Goal: Check status: Check status

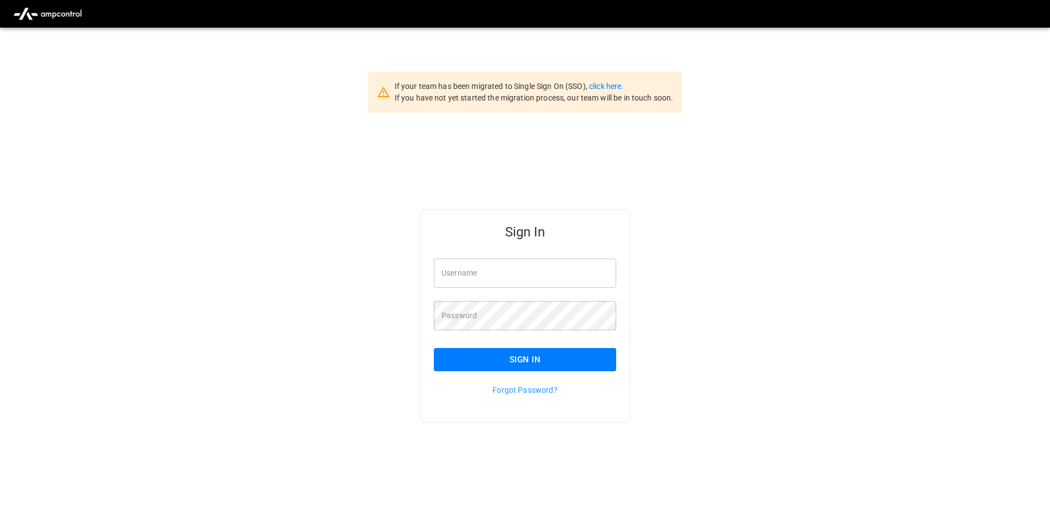
type input "**********"
click at [528, 355] on button "Sign In" at bounding box center [525, 359] width 182 height 23
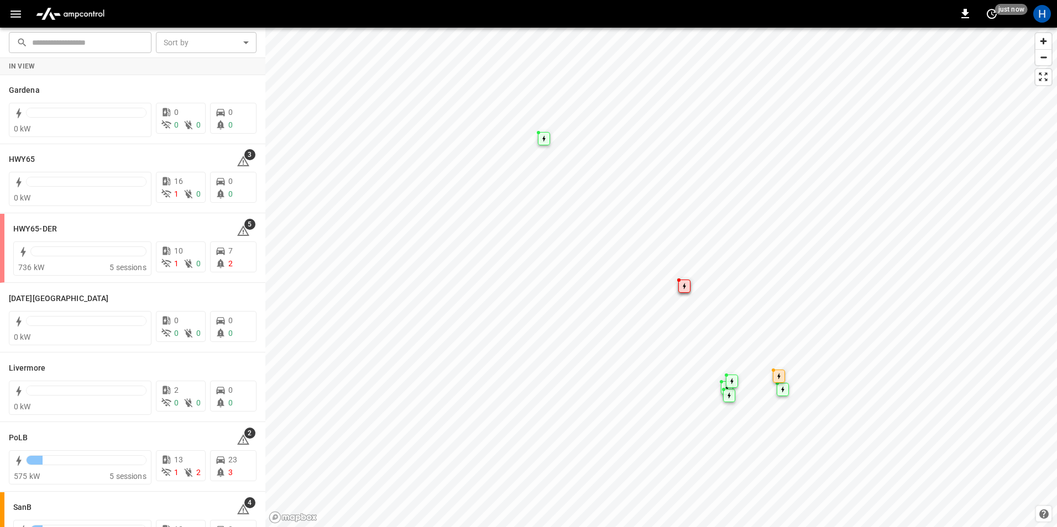
click at [11, 14] on icon "button" at bounding box center [16, 14] width 14 height 14
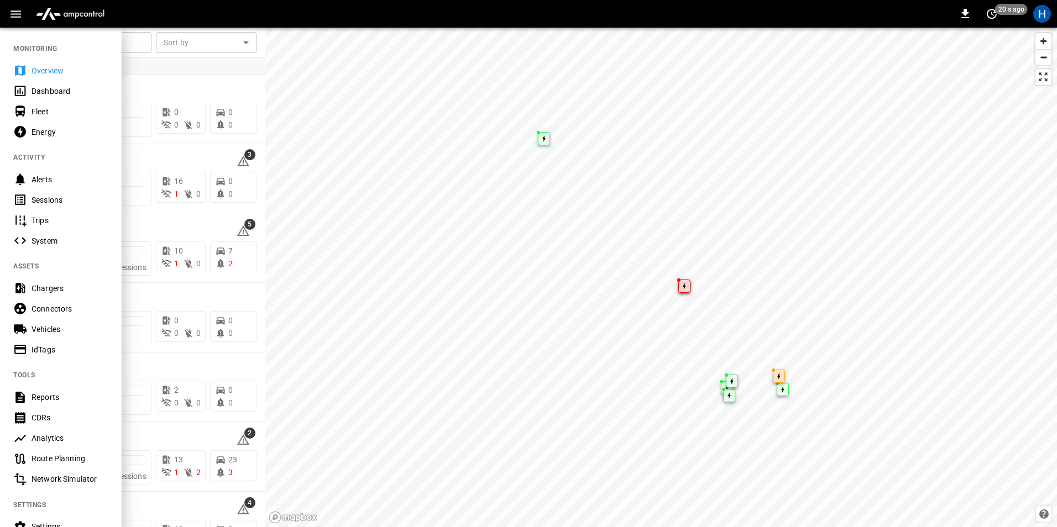
drag, startPoint x: 62, startPoint y: 89, endPoint x: 288, endPoint y: 150, distance: 233.7
click at [63, 89] on div "Dashboard" at bounding box center [70, 91] width 77 height 11
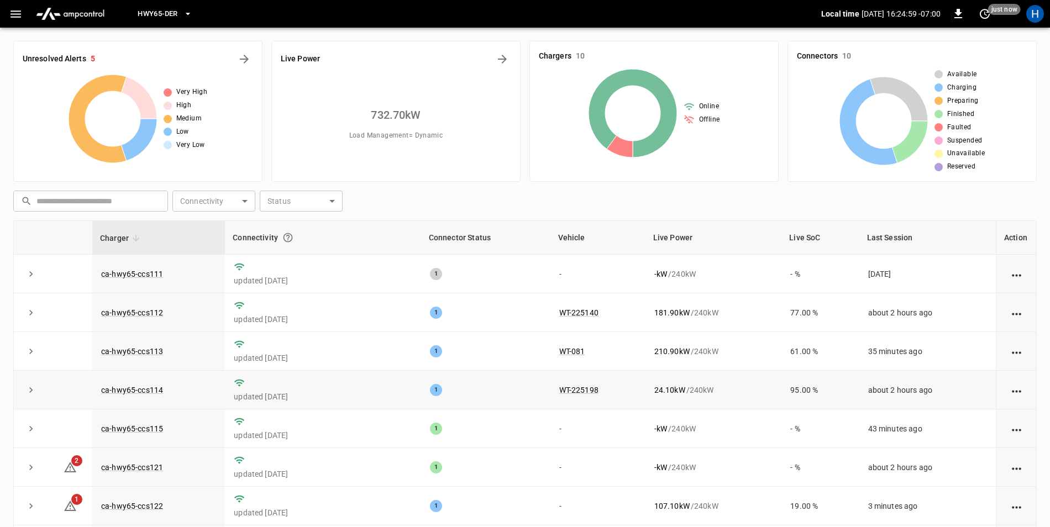
click at [684, 383] on td "24.10 kW / 240 kW" at bounding box center [714, 390] width 137 height 39
click at [732, 395] on div "24.10 kW / 240 kW" at bounding box center [713, 390] width 119 height 11
click at [431, 396] on div "1" at bounding box center [436, 390] width 12 height 12
click at [431, 395] on div "1" at bounding box center [436, 390] width 12 height 12
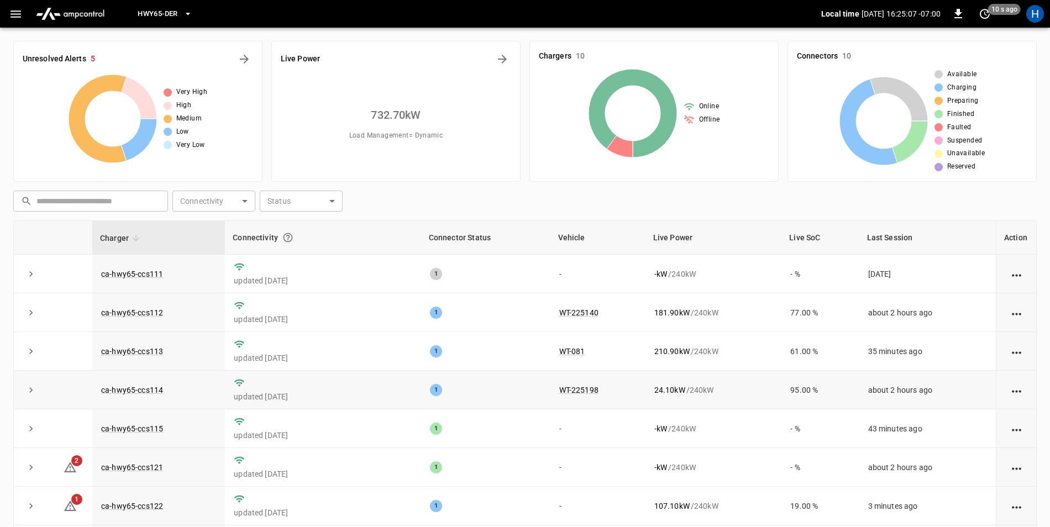
click at [594, 389] on td "WT-225198" at bounding box center [597, 390] width 95 height 39
click at [594, 390] on td "WT-225198" at bounding box center [597, 390] width 95 height 39
click at [750, 392] on div "24.10 kW / 240 kW" at bounding box center [713, 390] width 119 height 11
click at [751, 392] on div "24.10 kW / 240 kW" at bounding box center [713, 390] width 119 height 11
click at [33, 394] on icon "expand row" at bounding box center [30, 390] width 11 height 11
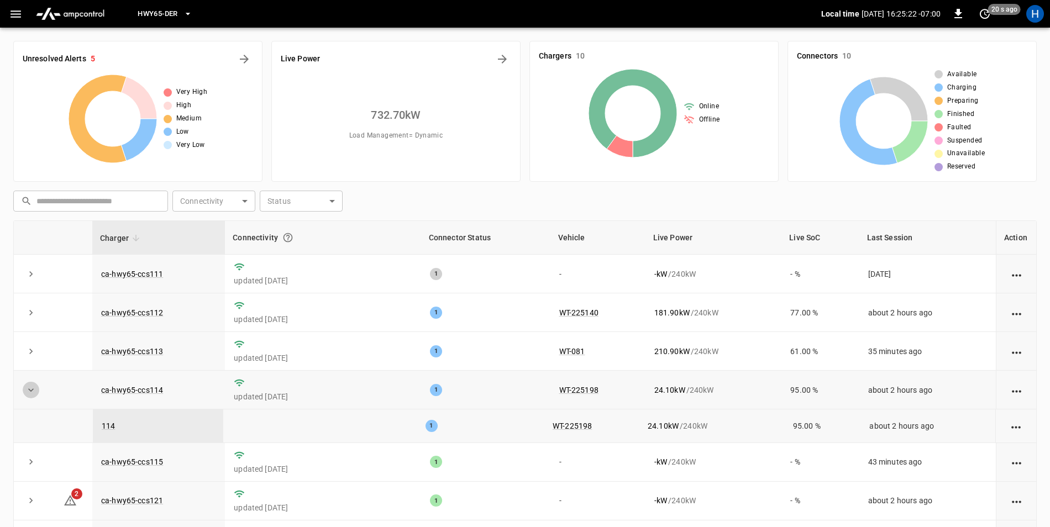
click at [34, 392] on icon "expand row" at bounding box center [30, 390] width 11 height 11
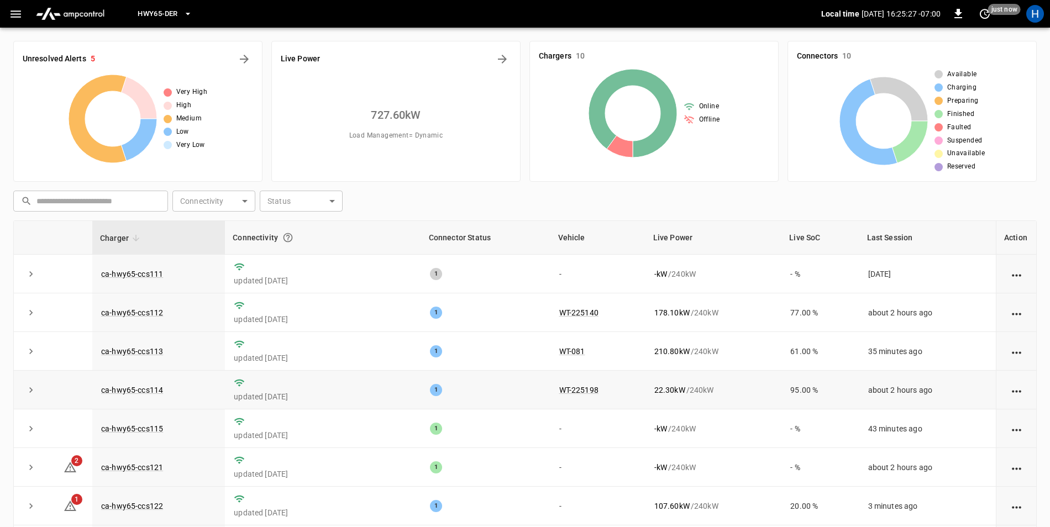
click at [1012, 392] on icon "action cell options" at bounding box center [1016, 391] width 9 height 2
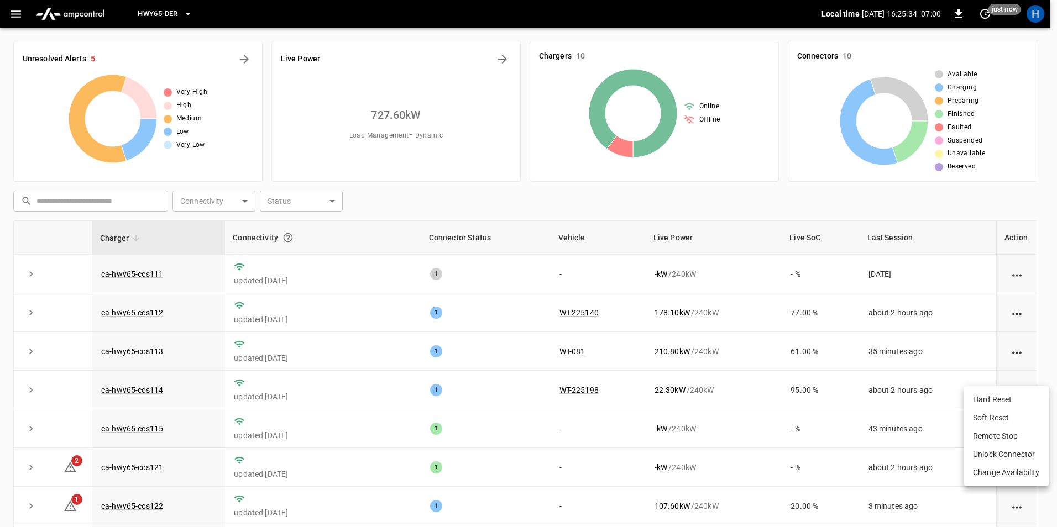
click at [757, 386] on div at bounding box center [528, 263] width 1057 height 527
